Goal: Task Accomplishment & Management: Complete application form

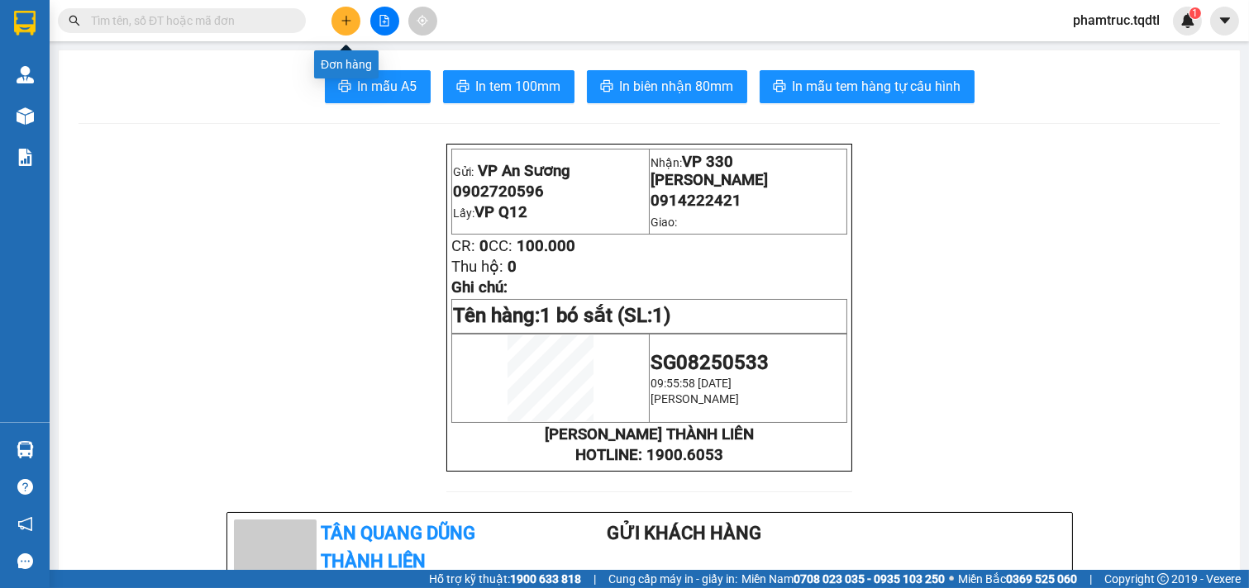
click at [340, 12] on button at bounding box center [345, 21] width 29 height 29
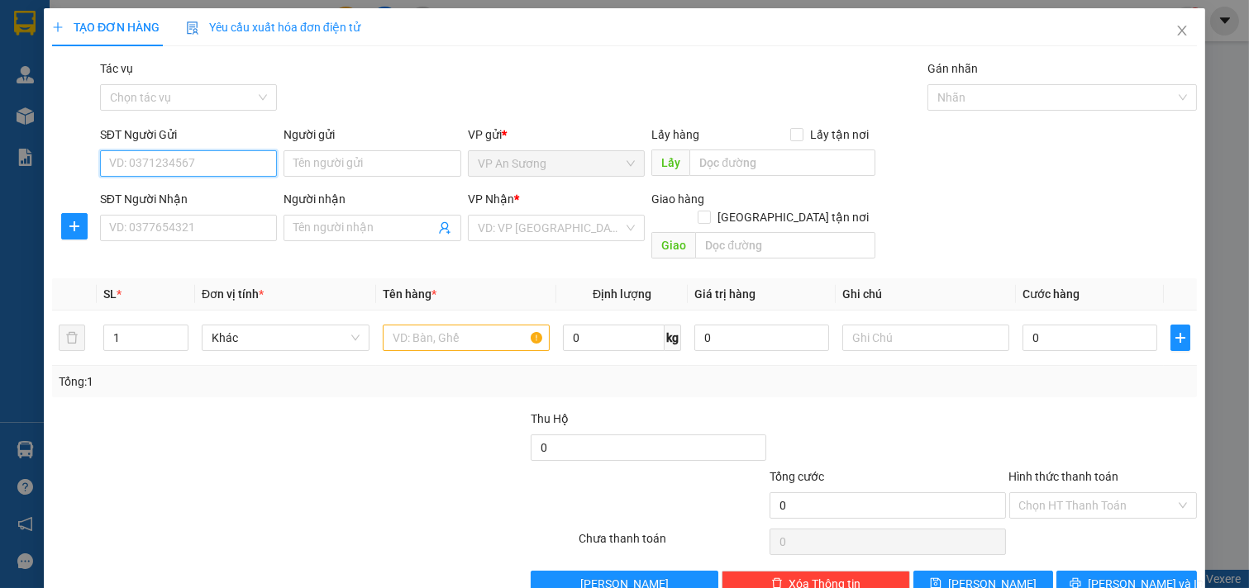
click at [171, 155] on input "SĐT Người Gửi" at bounding box center [189, 163] width 178 height 26
click at [144, 226] on input "SĐT Người Nhận" at bounding box center [189, 228] width 178 height 26
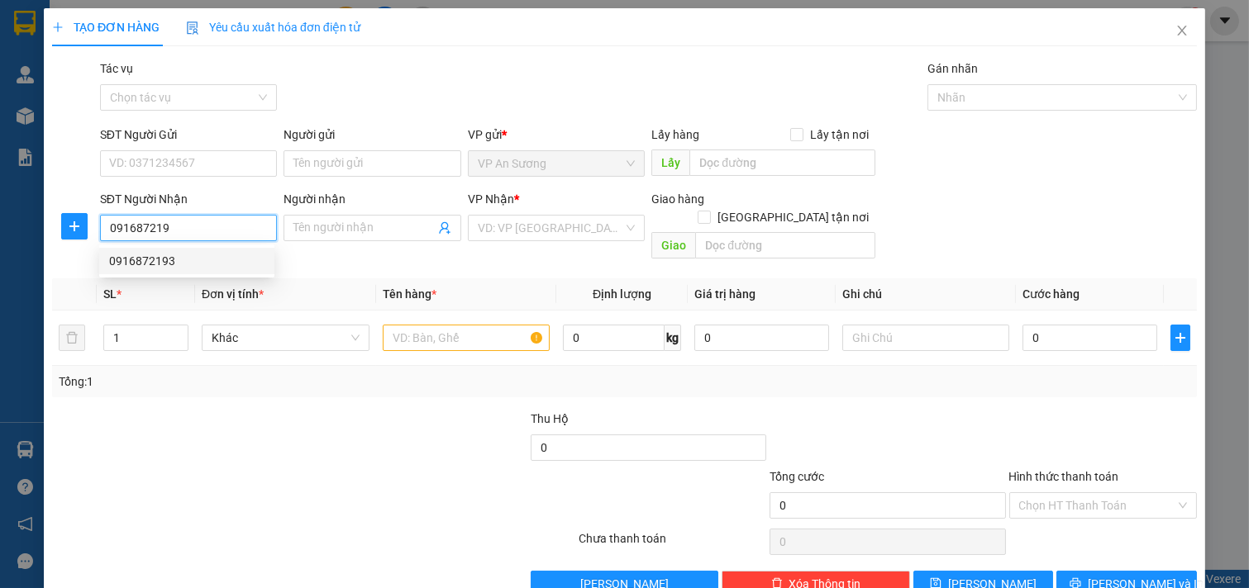
click at [146, 257] on div "0916872193" at bounding box center [186, 261] width 155 height 18
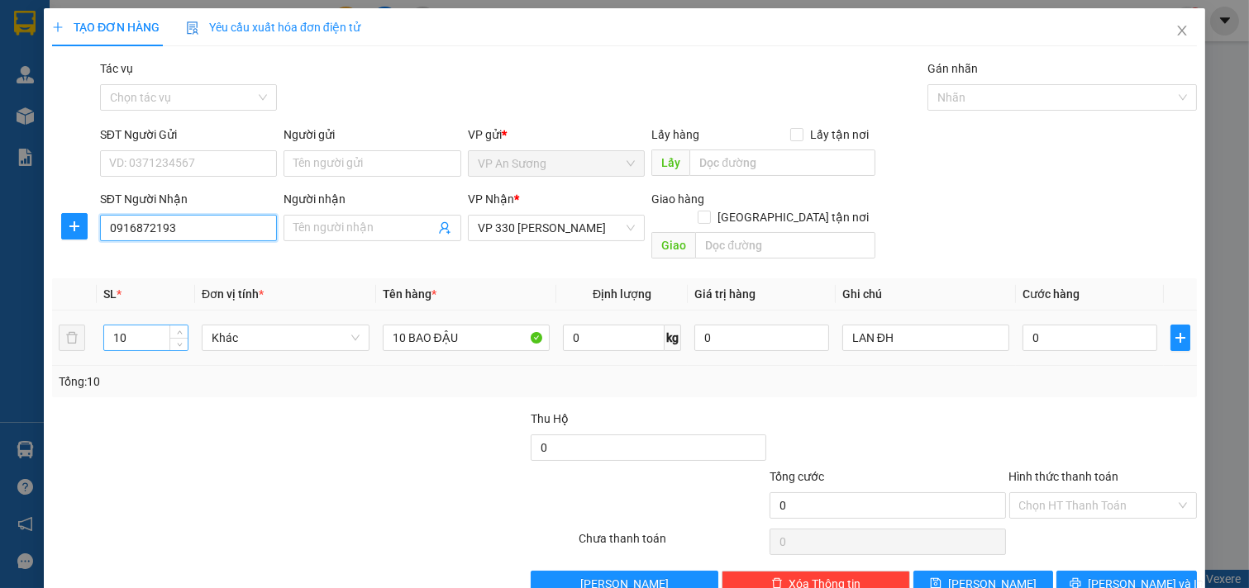
type input "0916872193"
click at [152, 325] on div "10" at bounding box center [145, 338] width 85 height 26
click at [154, 326] on input "10" at bounding box center [145, 338] width 83 height 25
type input "1"
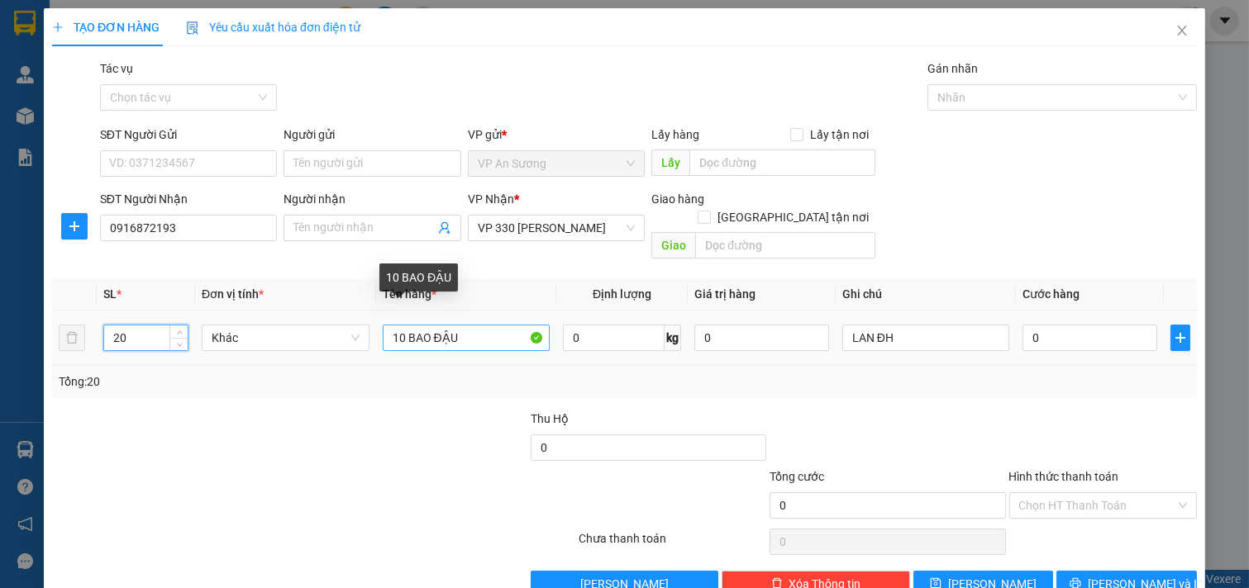
type input "20"
click at [469, 325] on input "10 BAO ĐẬU" at bounding box center [467, 338] width 168 height 26
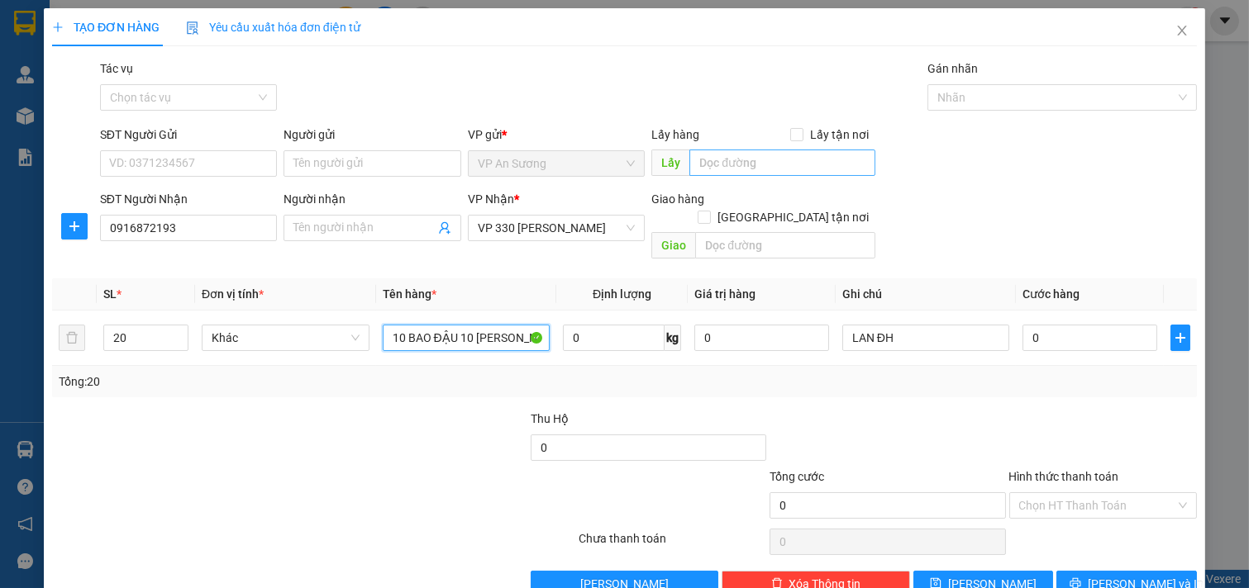
type input "10 BAO ĐẬU 10 [PERSON_NAME]"
click at [724, 165] on input "text" at bounding box center [781, 163] width 185 height 26
type input "VP Q12"
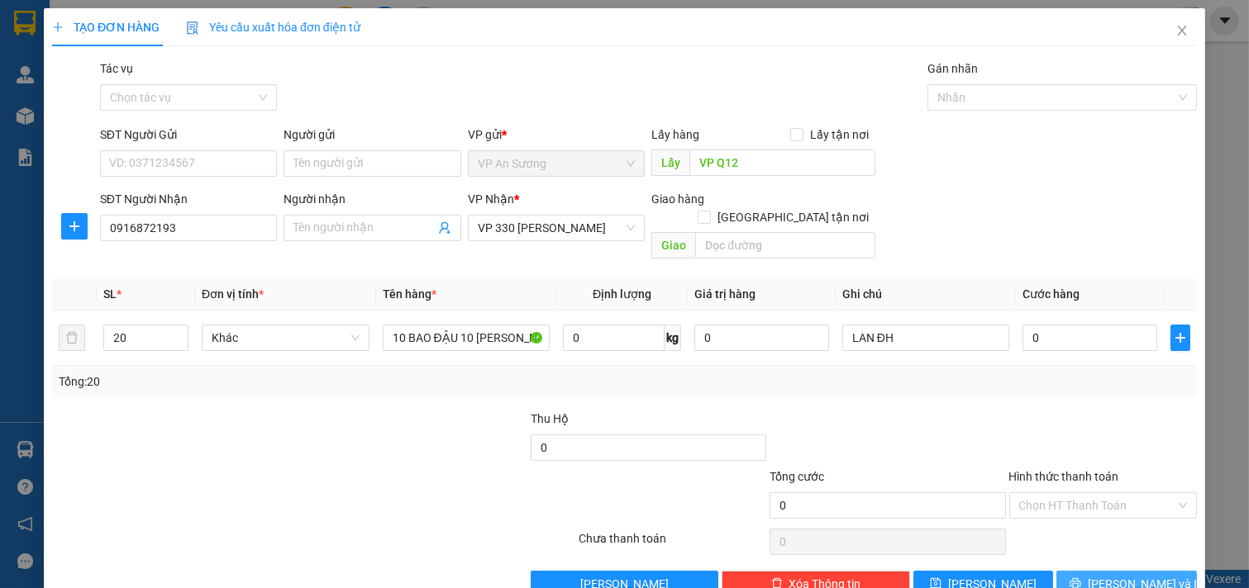
click at [1118, 578] on button "[PERSON_NAME] và In" at bounding box center [1126, 584] width 140 height 26
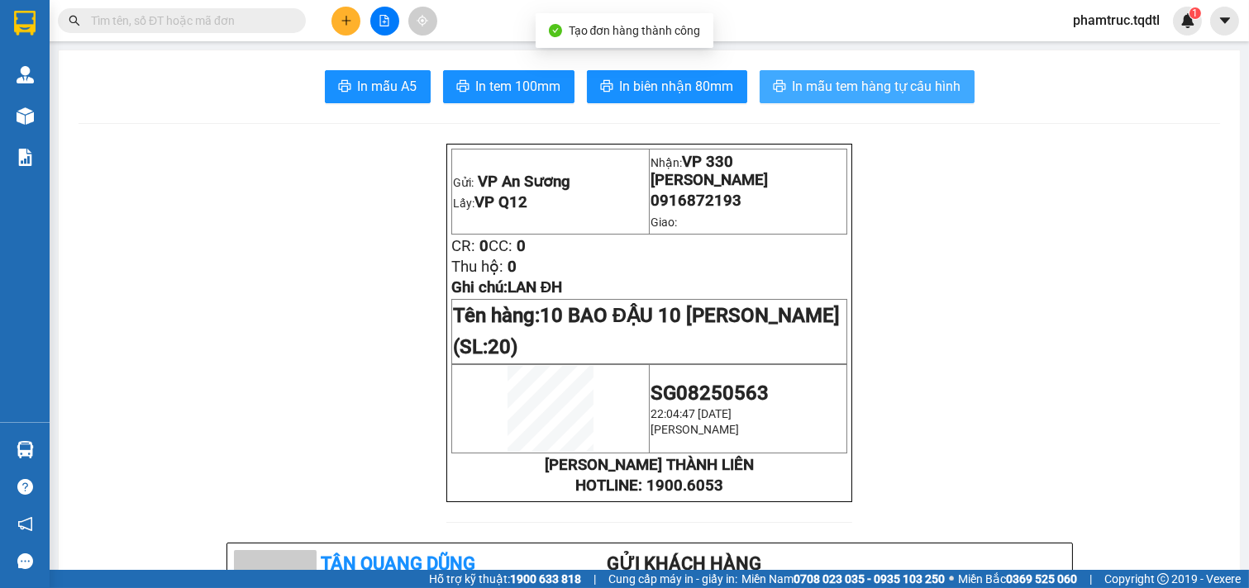
click at [816, 77] on span "In mẫu tem hàng tự cấu hình" at bounding box center [877, 86] width 169 height 21
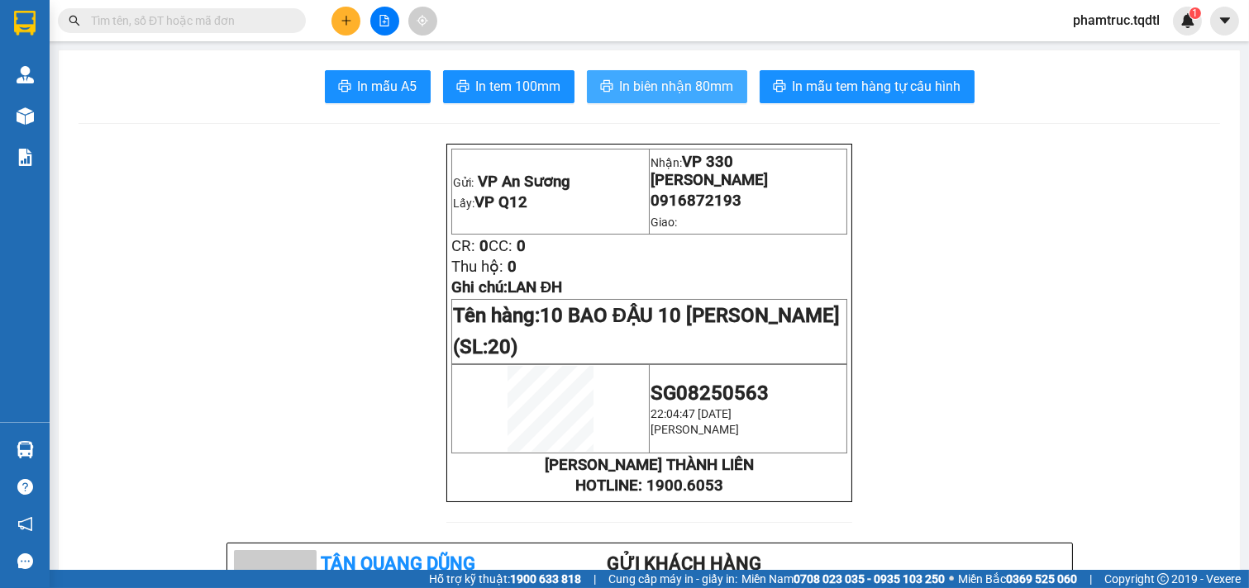
click at [699, 81] on span "In biên nhận 80mm" at bounding box center [677, 86] width 114 height 21
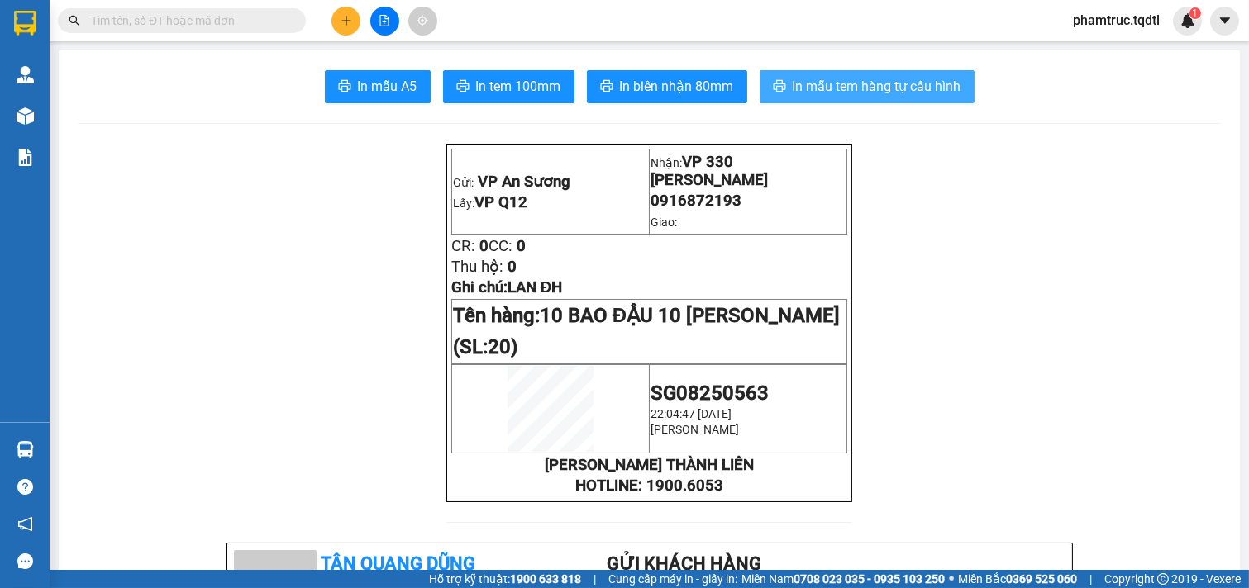
click at [864, 80] on span "In mẫu tem hàng tự cấu hình" at bounding box center [877, 86] width 169 height 21
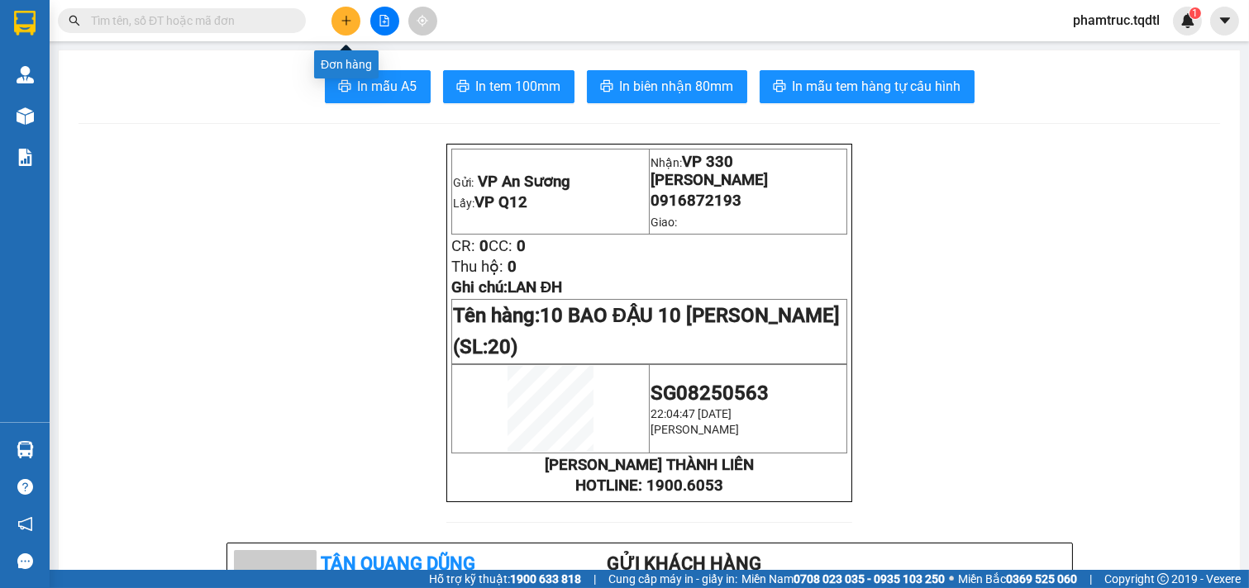
click at [340, 29] on button at bounding box center [345, 21] width 29 height 29
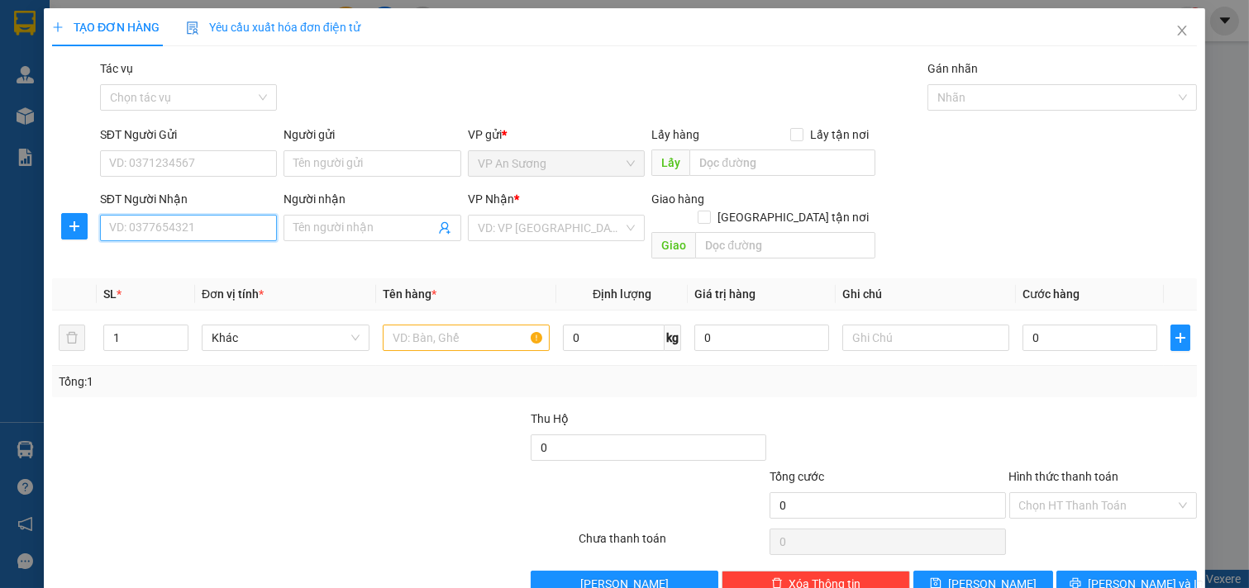
click at [213, 217] on input "SĐT Người Nhận" at bounding box center [189, 228] width 178 height 26
click at [197, 273] on div "0915330385" at bounding box center [186, 261] width 175 height 26
type input "0915330385"
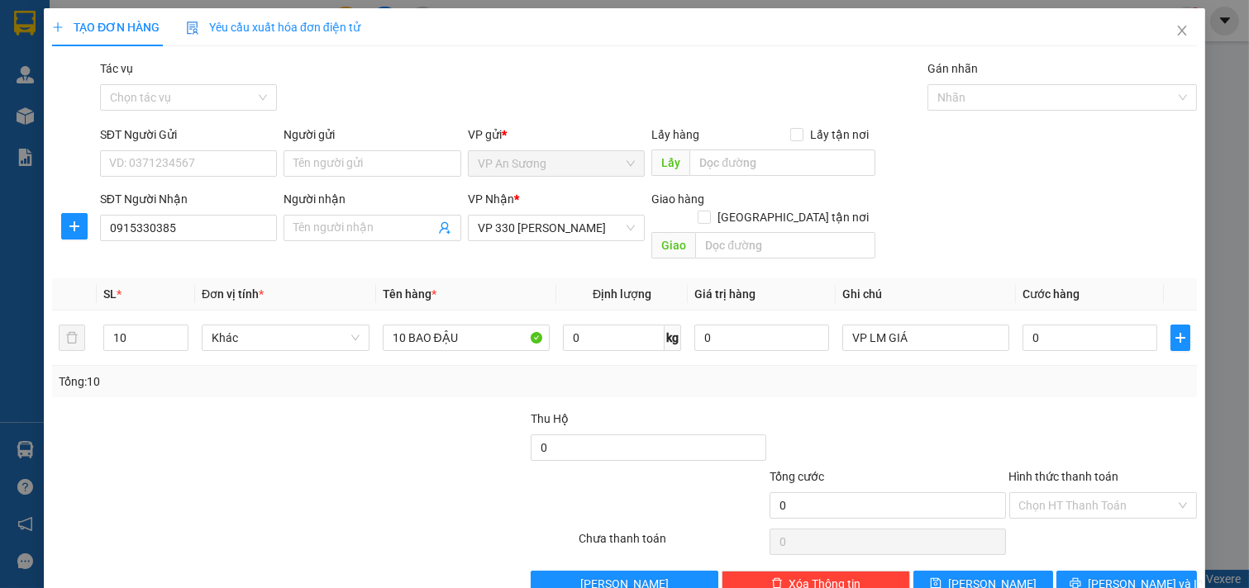
click at [762, 145] on div "Lấy hàng Lấy tận nơi" at bounding box center [762, 138] width 223 height 25
click at [754, 151] on input "text" at bounding box center [781, 163] width 185 height 26
type input "VP Q12"
click at [1074, 571] on button "[PERSON_NAME] và In" at bounding box center [1126, 584] width 140 height 26
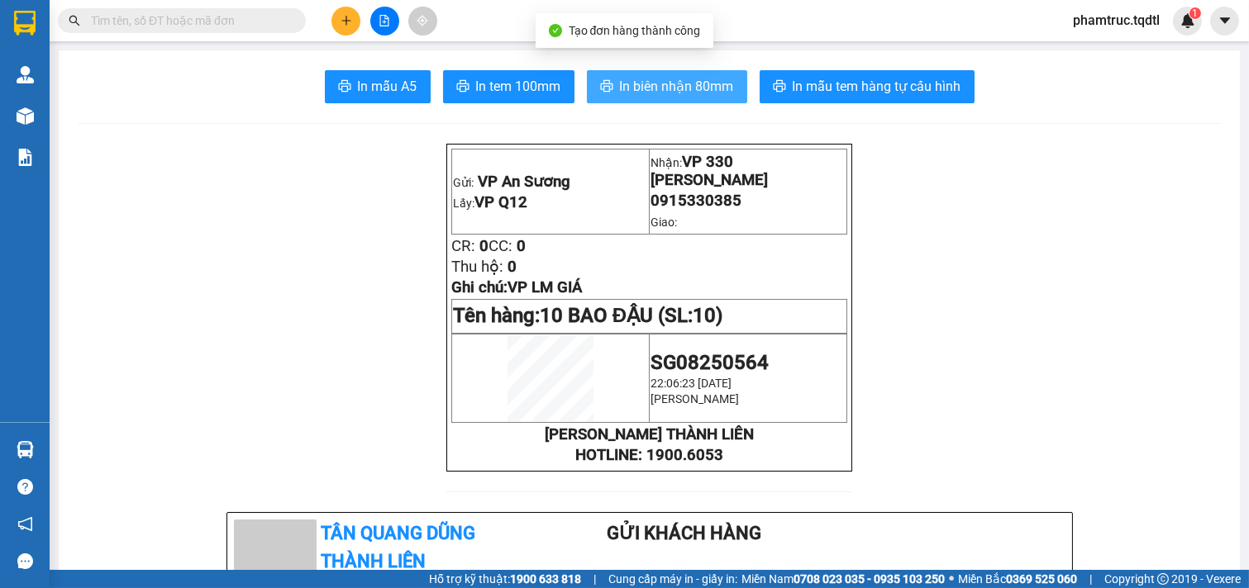
click at [713, 95] on span "In biên nhận 80mm" at bounding box center [677, 86] width 114 height 21
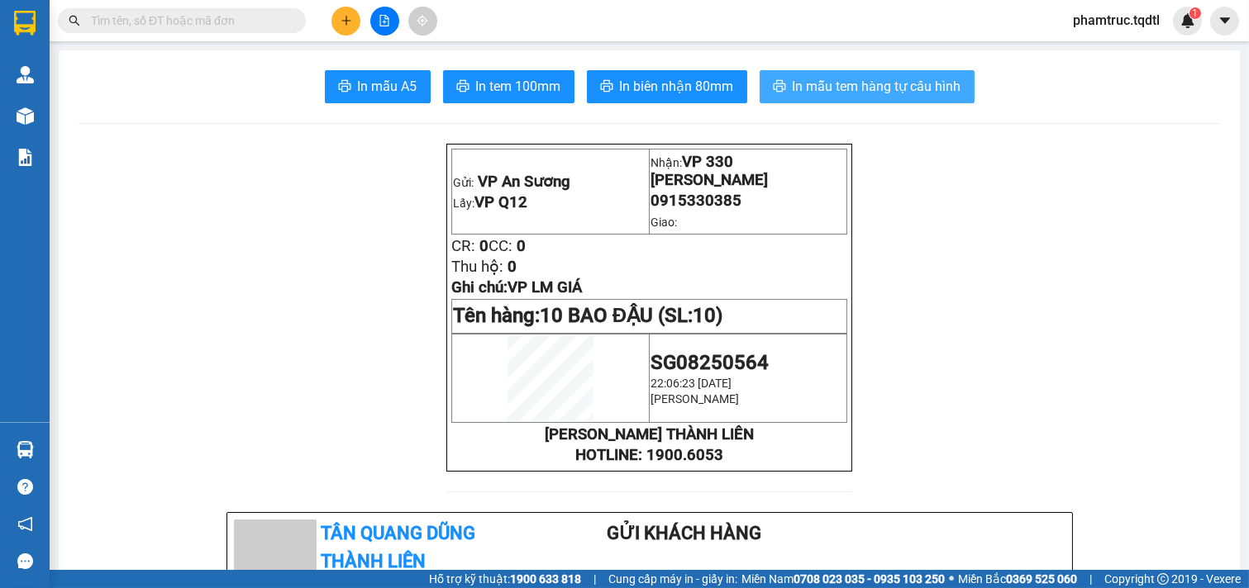
click at [922, 92] on span "In mẫu tem hàng tự cấu hình" at bounding box center [877, 86] width 169 height 21
